Goal: Information Seeking & Learning: Check status

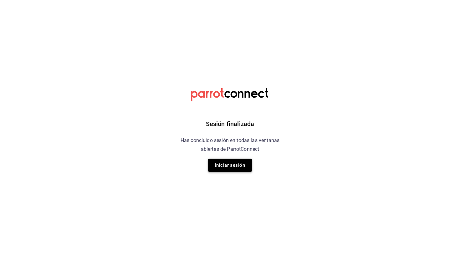
click at [231, 167] on button "Iniciar sesión" at bounding box center [230, 165] width 44 height 13
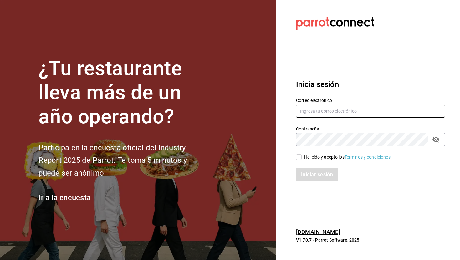
click at [319, 117] on input "text" at bounding box center [370, 110] width 149 height 13
type input "[PERSON_NAME][EMAIL_ADDRESS][PERSON_NAME][PERSON_NAME][DOMAIN_NAME]"
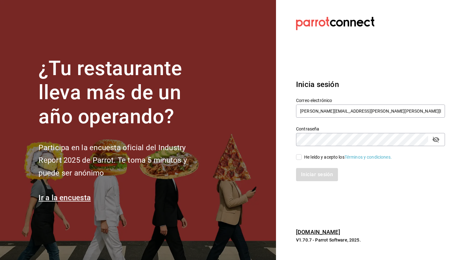
click at [297, 156] on input "He leído y acepto los Términos y condiciones." at bounding box center [299, 157] width 6 height 6
checkbox input "true"
click at [313, 172] on button "Iniciar sesión" at bounding box center [317, 174] width 43 height 13
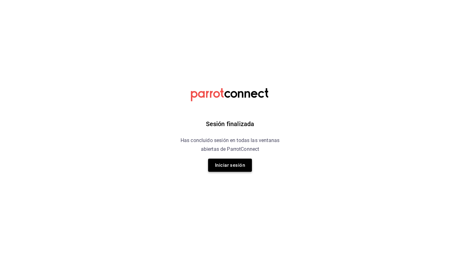
click at [231, 164] on button "Iniciar sesión" at bounding box center [230, 165] width 44 height 13
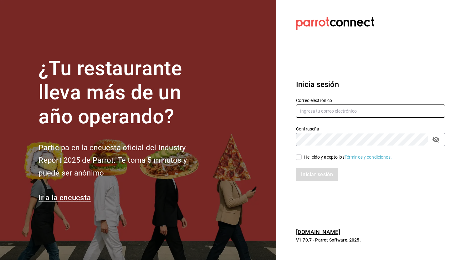
click at [326, 107] on input "text" at bounding box center [370, 110] width 149 height 13
type input "[PERSON_NAME][EMAIL_ADDRESS][PERSON_NAME][PERSON_NAME][DOMAIN_NAME]"
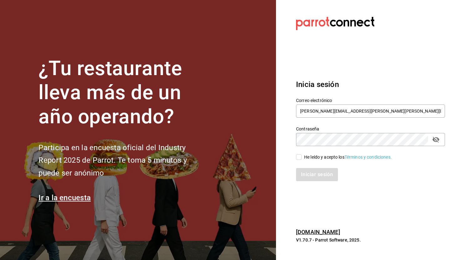
click at [298, 156] on input "He leído y acepto los Términos y condiciones." at bounding box center [299, 157] width 6 height 6
checkbox input "true"
click at [312, 176] on button "Iniciar sesión" at bounding box center [317, 174] width 43 height 13
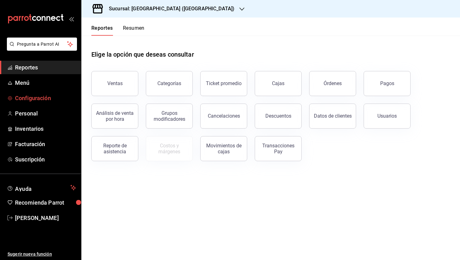
click at [34, 98] on span "Configuración" at bounding box center [45, 98] width 61 height 8
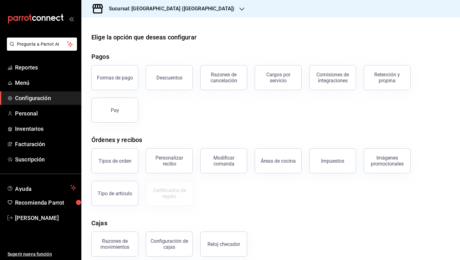
click at [134, 18] on div at bounding box center [270, 23] width 378 height 10
click at [130, 4] on div "Sucursal: Furia Hacienda (Chiapas)" at bounding box center [166, 9] width 160 height 18
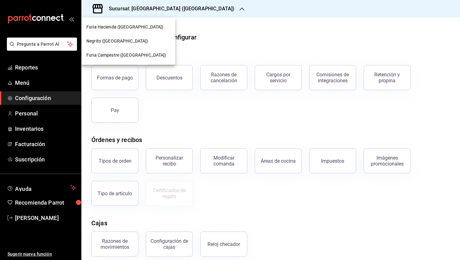
click at [120, 43] on span "Negrito (Chiapas)" at bounding box center [117, 41] width 62 height 7
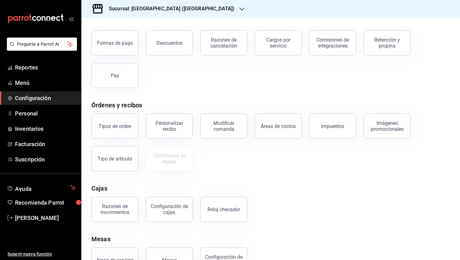
scroll to position [57, 0]
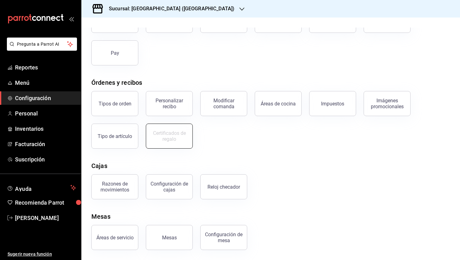
click at [167, 137] on div "Certificados de regalo" at bounding box center [169, 136] width 39 height 12
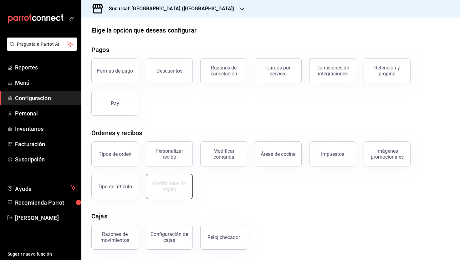
scroll to position [3, 0]
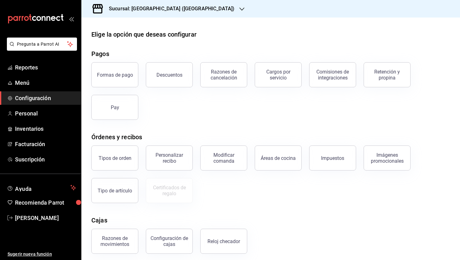
click at [30, 101] on span "Configuración" at bounding box center [45, 98] width 61 height 8
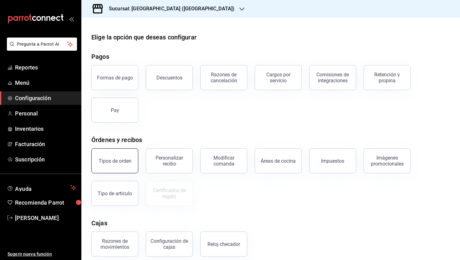
click at [120, 162] on div "Tipos de orden" at bounding box center [114, 161] width 33 height 6
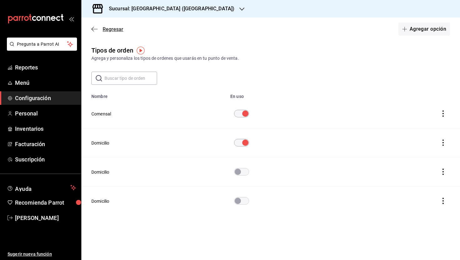
click at [112, 26] on span "Regresar" at bounding box center [113, 29] width 21 height 6
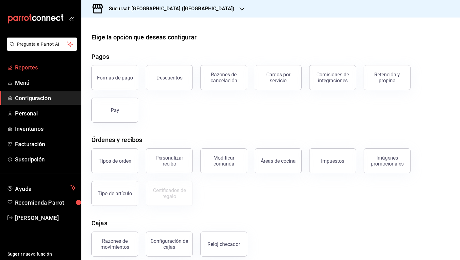
click at [22, 70] on span "Reportes" at bounding box center [45, 67] width 61 height 8
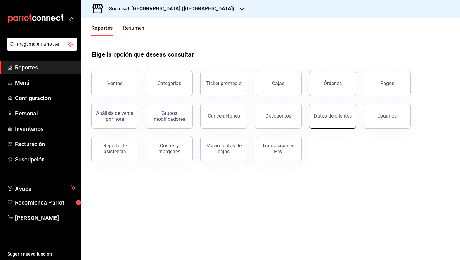
click at [348, 110] on button "Datos de clientes" at bounding box center [332, 115] width 47 height 25
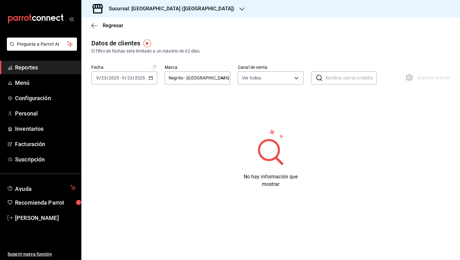
click at [127, 75] on input "23" at bounding box center [130, 77] width 6 height 5
click at [116, 97] on span "Hoy" at bounding box center [121, 96] width 48 height 7
click at [124, 82] on div "2025-09-23 9 / 23 / 2025 - 2025-09-23 9 / 23 / 2025" at bounding box center [124, 77] width 66 height 13
click at [114, 114] on span "Ayer" at bounding box center [121, 111] width 48 height 7
click at [147, 44] on img "button" at bounding box center [147, 43] width 8 height 8
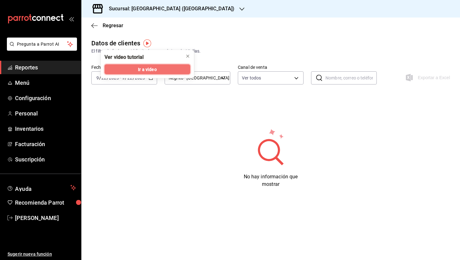
click at [147, 72] on span "Ir a video" at bounding box center [147, 69] width 18 height 7
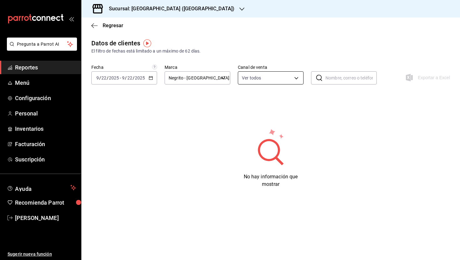
click at [283, 74] on body "Pregunta a Parrot AI Reportes Menú Configuración Personal Inventarios Facturaci…" at bounding box center [230, 130] width 460 height 260
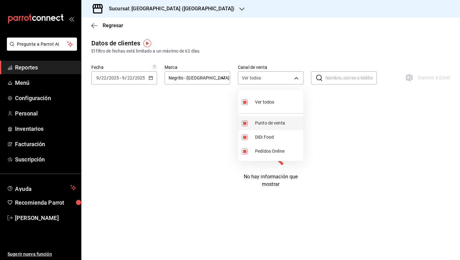
click at [260, 120] on span "Punto de venta" at bounding box center [278, 123] width 46 height 7
type input "DIDI_FOOD,ONLINE"
checkbox input "false"
click at [263, 151] on span "Pedidos Online" at bounding box center [278, 151] width 46 height 7
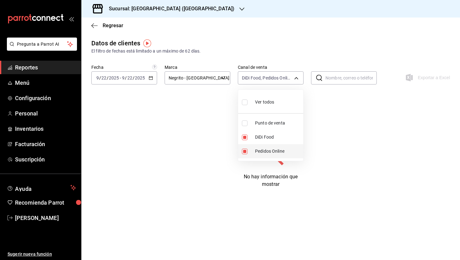
type input "DIDI_FOOD"
checkbox input "false"
click at [253, 121] on li "Punto de venta" at bounding box center [270, 123] width 65 height 14
type input "DIDI_FOOD,PARROT"
checkbox input "true"
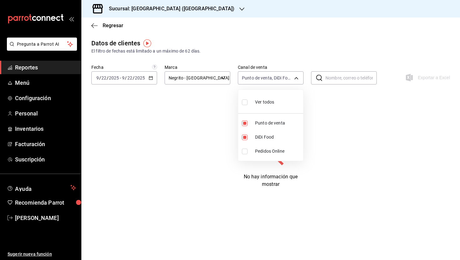
click at [269, 155] on li "Pedidos Online" at bounding box center [270, 151] width 65 height 14
type input "DIDI_FOOD,PARROT,ONLINE"
checkbox input "true"
click at [305, 62] on div at bounding box center [230, 130] width 460 height 260
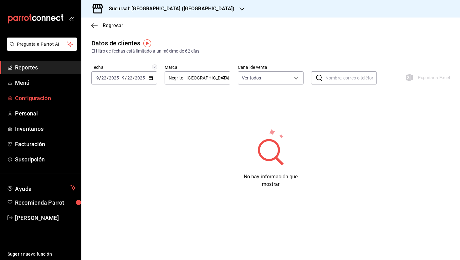
click at [34, 98] on span "Configuración" at bounding box center [45, 98] width 61 height 8
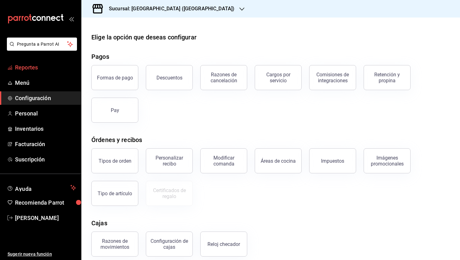
click at [30, 70] on span "Reportes" at bounding box center [45, 67] width 61 height 8
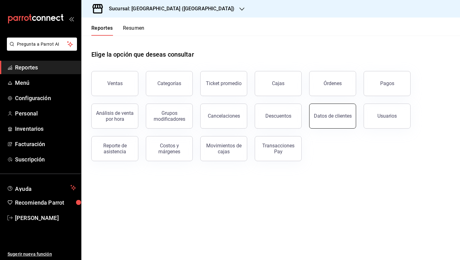
click at [337, 120] on button "Datos de clientes" at bounding box center [332, 115] width 47 height 25
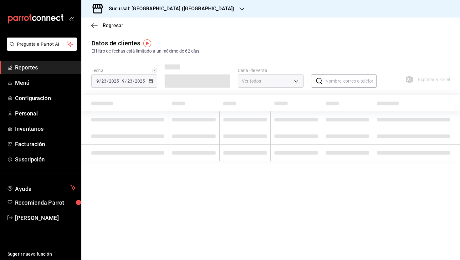
type input "PARROT,DIDI_FOOD,ONLINE"
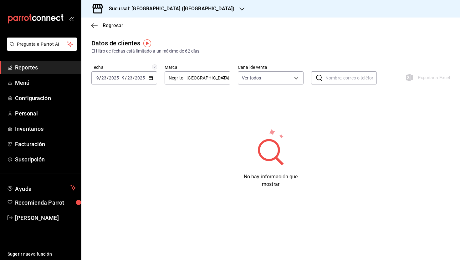
click at [32, 69] on span "Reportes" at bounding box center [45, 67] width 61 height 8
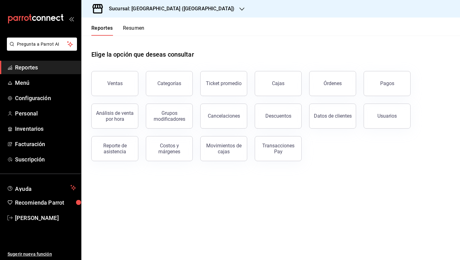
click at [134, 29] on button "Resumen" at bounding box center [134, 30] width 22 height 11
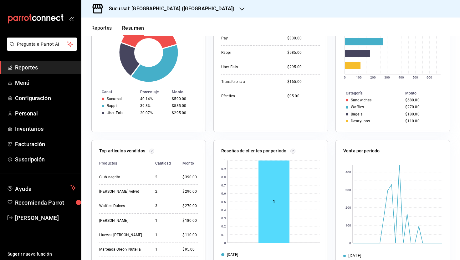
scroll to position [169, 0]
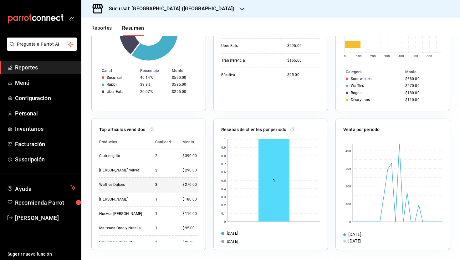
click at [157, 185] on div "3" at bounding box center [164, 184] width 18 height 5
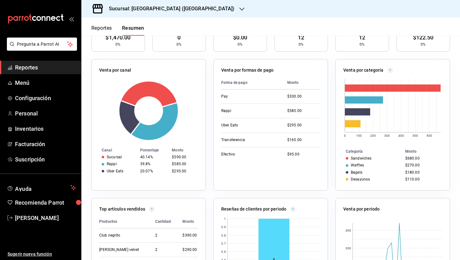
scroll to position [88, 0]
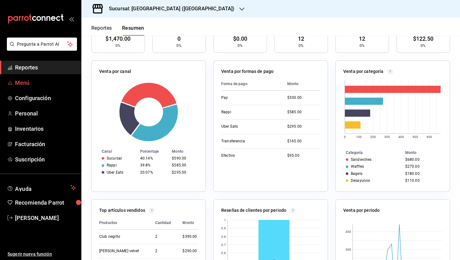
click at [34, 80] on span "Menú" at bounding box center [45, 82] width 61 height 8
